Goal: Information Seeking & Learning: Check status

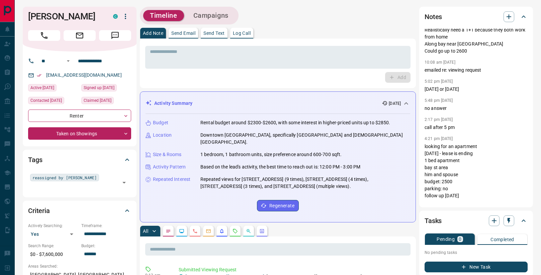
scroll to position [14, 0]
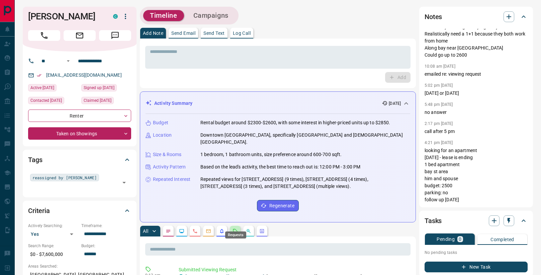
click at [236, 228] on icon "Requests" at bounding box center [235, 230] width 4 height 4
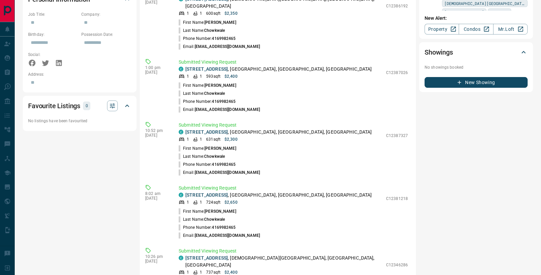
scroll to position [372, 0]
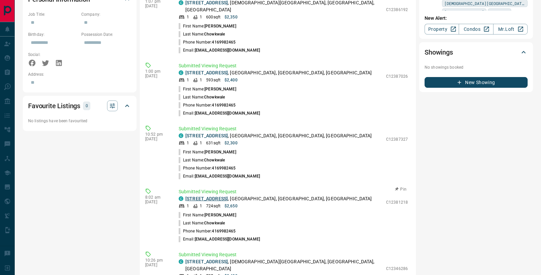
click at [222, 196] on link "1011 - 761 BAY Street" at bounding box center [206, 198] width 42 height 5
click at [225, 133] on link "312 - 633 bay Street" at bounding box center [206, 135] width 42 height 5
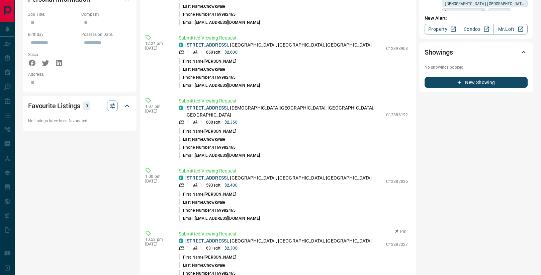
scroll to position [259, 0]
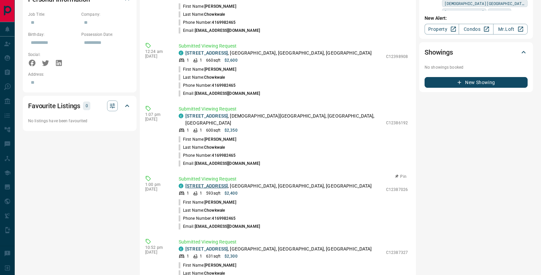
click at [223, 183] on link "1216 - 386 Yonge Street" at bounding box center [206, 185] width 42 height 5
click at [204, 113] on link "2512 - 365 Church Street" at bounding box center [206, 115] width 42 height 5
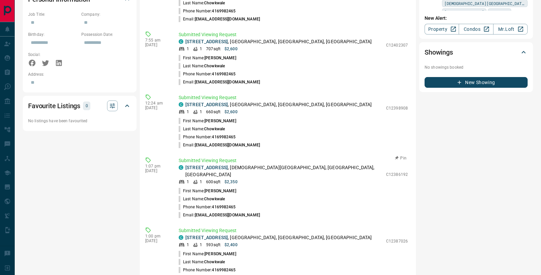
scroll to position [207, 0]
click at [215, 102] on link "2209 - 633 Bay Street" at bounding box center [206, 104] width 42 height 5
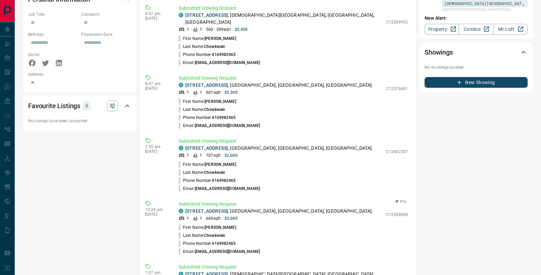
scroll to position [94, 0]
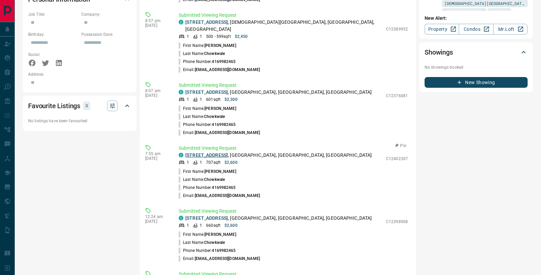
click at [220, 152] on link "2108 - 750 Bay Street" at bounding box center [206, 154] width 42 height 5
click at [215, 89] on link "2111 - 770 Bay Street" at bounding box center [206, 91] width 42 height 5
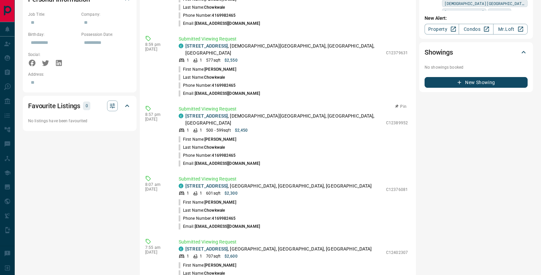
scroll to position [0, 0]
click at [219, 113] on link "2701 - 501 Yonge Street" at bounding box center [206, 115] width 42 height 5
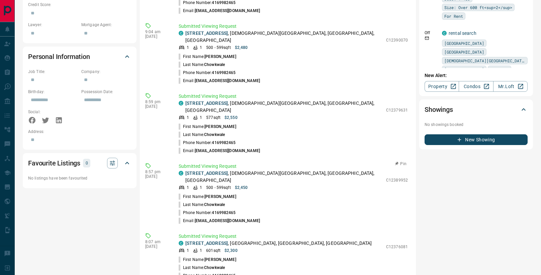
scroll to position [383, 0]
click at [210, 100] on link "2102 - 22 Wellesley Street E" at bounding box center [206, 102] width 42 height 5
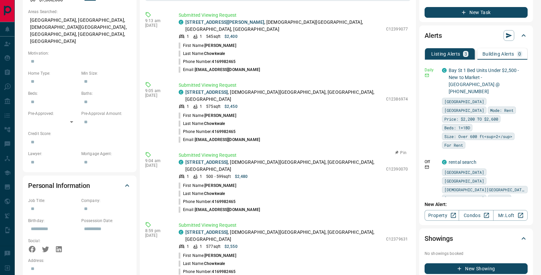
scroll to position [249, 0]
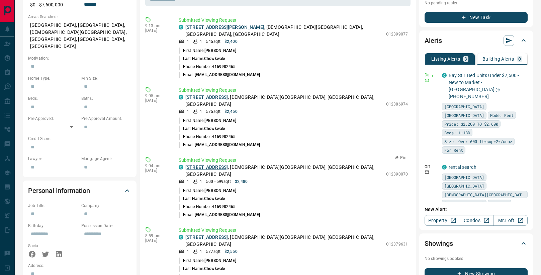
click at [199, 164] on link "3503 - 501 Yonge Terrace" at bounding box center [206, 166] width 42 height 5
click at [199, 94] on link "2508 - 85 Wood Street" at bounding box center [206, 96] width 42 height 5
click at [217, 24] on link "1504 - 89 Mcgill Street" at bounding box center [224, 26] width 79 height 5
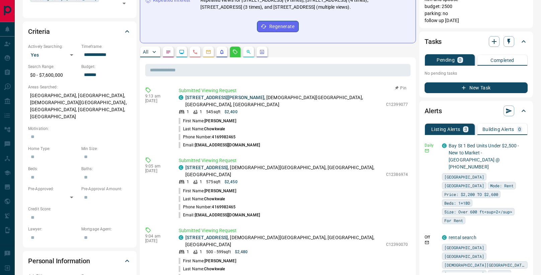
scroll to position [176, 0]
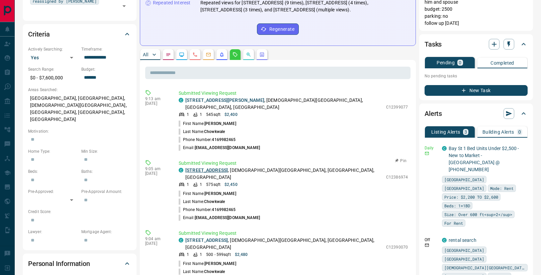
click at [191, 167] on link "2508 - 85 Wood Street" at bounding box center [206, 169] width 42 height 5
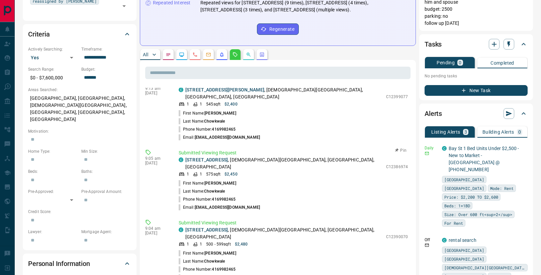
scroll to position [14, 0]
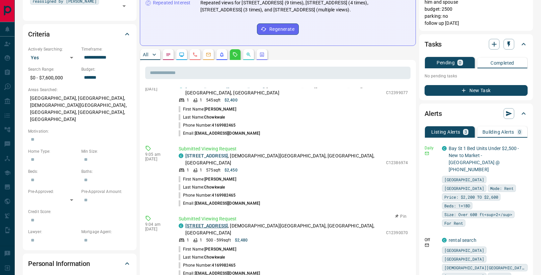
click at [227, 223] on link "3503 - 501 Yonge Terrace" at bounding box center [206, 225] width 42 height 5
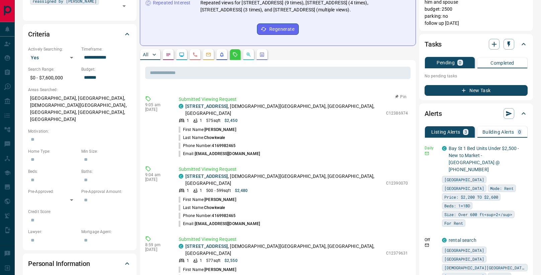
scroll to position [64, 0]
click at [217, 243] on link "2102 - 22 Wellesley Street E" at bounding box center [206, 245] width 42 height 5
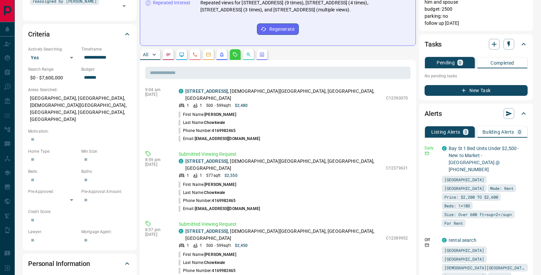
scroll to position [149, 0]
click at [212, 228] on link "2701 - 501 Yonge Street" at bounding box center [206, 230] width 42 height 5
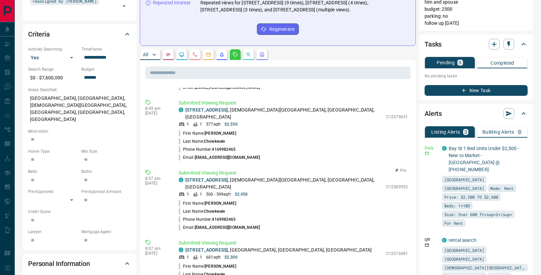
scroll to position [202, 0]
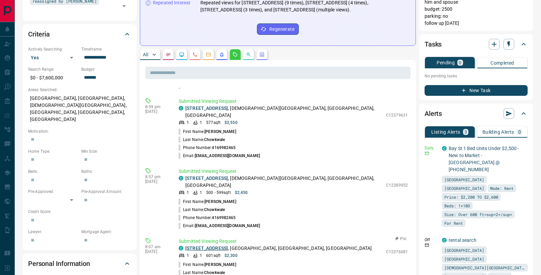
click at [206, 245] on link "2111 - 770 Bay Street" at bounding box center [206, 247] width 42 height 5
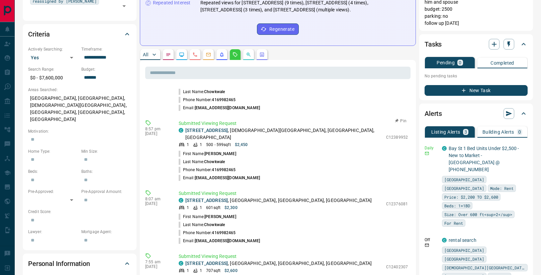
scroll to position [251, 0]
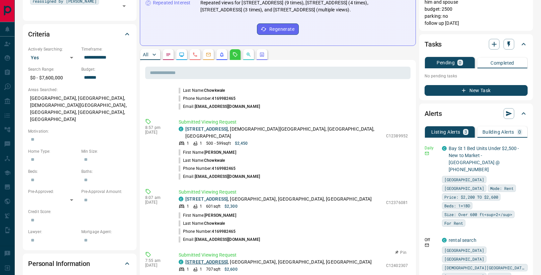
click at [218, 259] on link "2108 - 750 Bay Street" at bounding box center [206, 261] width 42 height 5
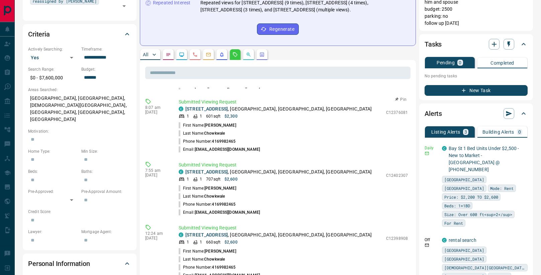
scroll to position [344, 0]
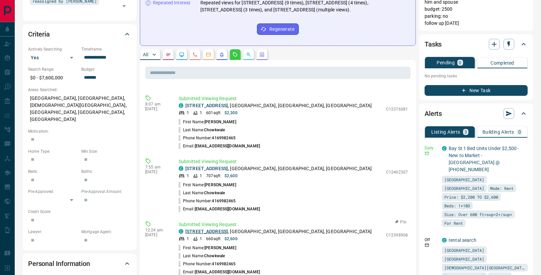
click at [216, 228] on link "2209 - 633 Bay Street" at bounding box center [206, 230] width 42 height 5
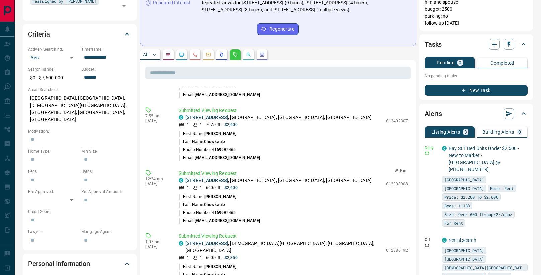
scroll to position [404, 0]
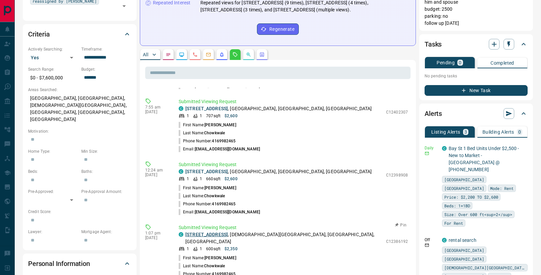
click at [227, 231] on link "2512 - 365 Church Street" at bounding box center [206, 233] width 42 height 5
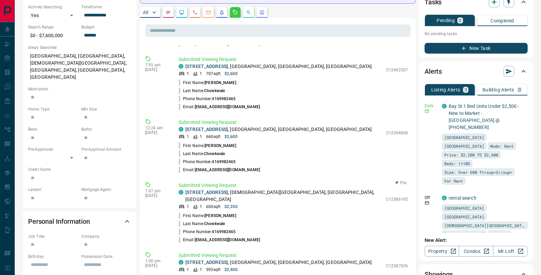
scroll to position [221, 0]
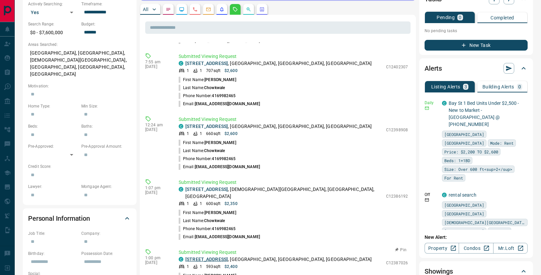
click at [212, 256] on link "1216 - 386 Yonge Street" at bounding box center [206, 258] width 42 height 5
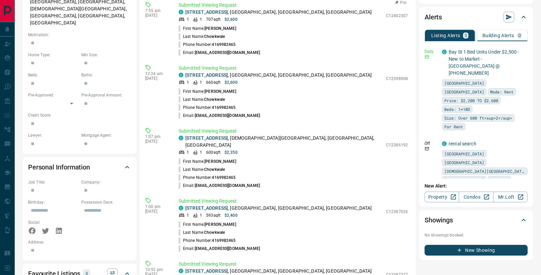
scroll to position [276, 0]
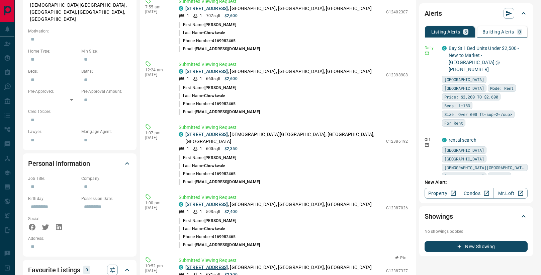
click at [223, 264] on link "312 - 633 bay Street" at bounding box center [206, 266] width 42 height 5
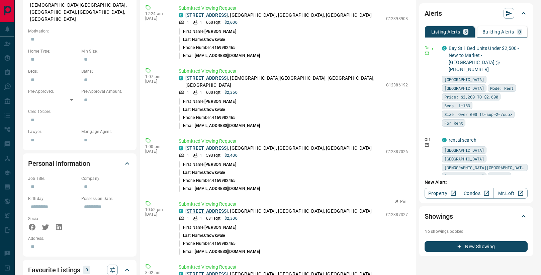
scroll to position [404, 0]
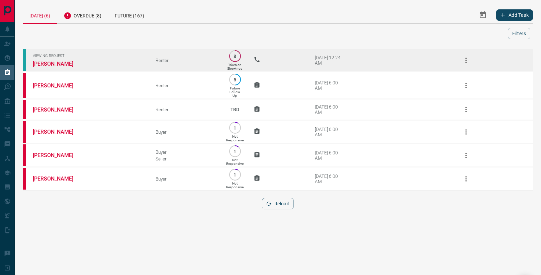
click at [67, 63] on link "[PERSON_NAME]" at bounding box center [58, 64] width 50 height 6
